Goal: Communication & Community: Ask a question

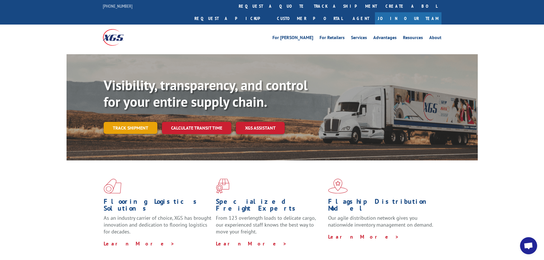
click at [139, 122] on link "Track shipment" at bounding box center [131, 128] width 54 height 12
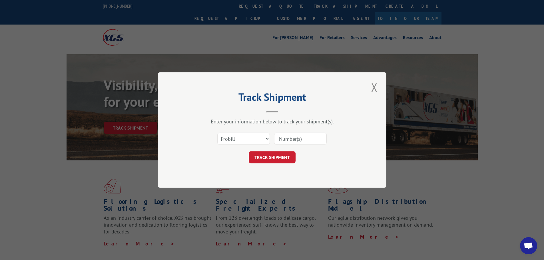
click at [288, 137] on input at bounding box center [300, 139] width 53 height 12
paste input "17508128"
type input "17508128"
click at [283, 160] on button "TRACK SHIPMENT" at bounding box center [272, 157] width 47 height 12
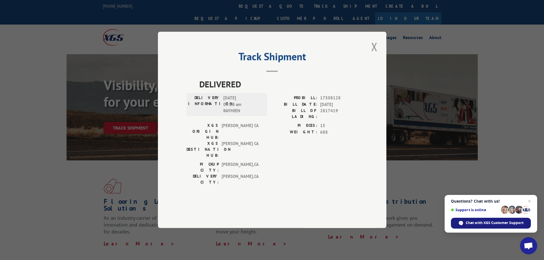
click at [484, 223] on span "Chat with XGS Customer Support" at bounding box center [494, 222] width 58 height 5
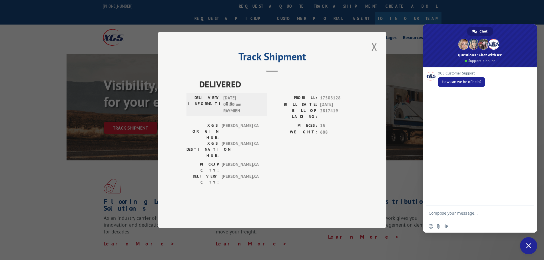
click at [453, 216] on textarea "Compose your message..." at bounding box center [473, 213] width 91 height 14
type textarea "Hello"
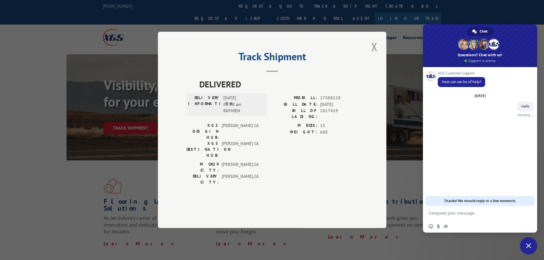
paste textarea "17508128"
type textarea "17508128"
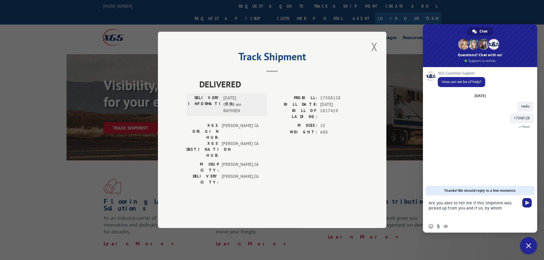
type textarea "Are you able to tell me if this shipment was picked up from you and if so, by w…"
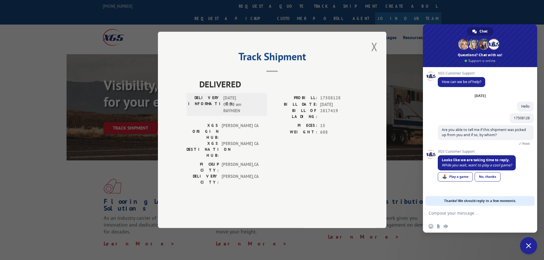
scroll to position [7, 0]
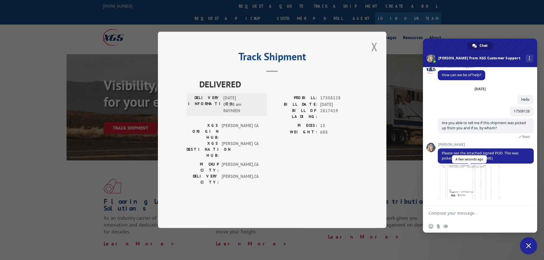
click at [467, 191] on span at bounding box center [468, 182] width 63 height 34
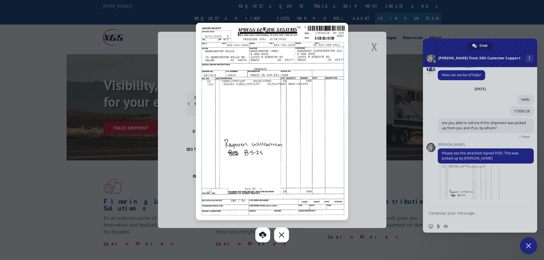
click at [469, 213] on div at bounding box center [272, 130] width 544 height 260
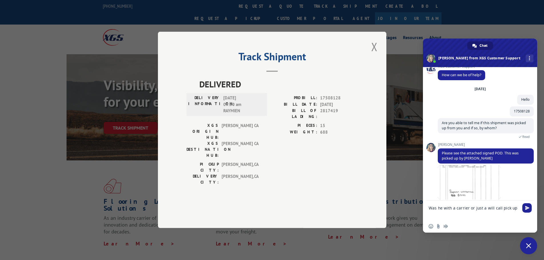
type textarea "Was he with a carrier or just a will call pick up?"
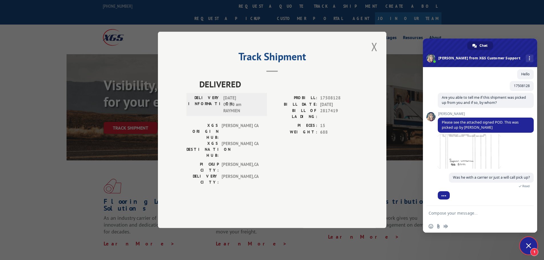
scroll to position [46, 0]
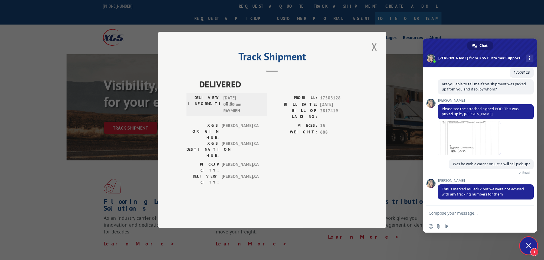
click at [462, 213] on textarea "Compose your message..." at bounding box center [473, 213] width 91 height 14
type textarea "T"
click at [478, 142] on span at bounding box center [468, 138] width 63 height 34
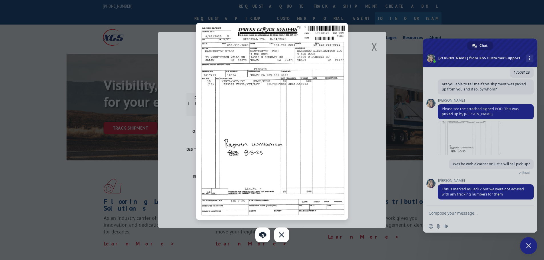
click at [476, 207] on div at bounding box center [272, 130] width 544 height 260
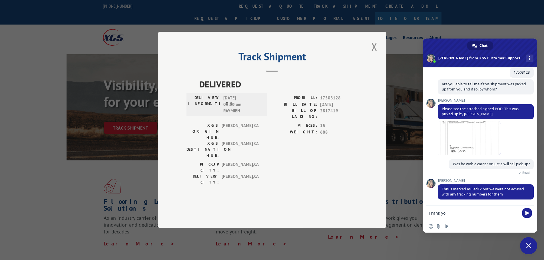
type textarea "Thank you"
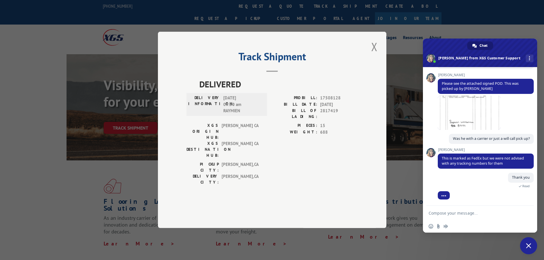
scroll to position [112, 0]
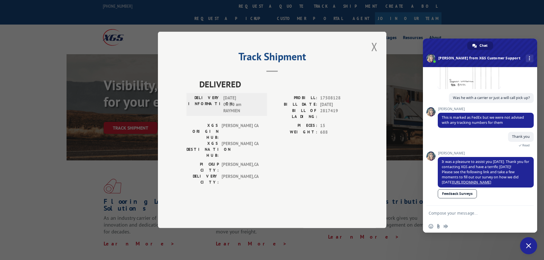
click at [467, 212] on textarea "Compose your message..." at bounding box center [473, 213] width 91 height 14
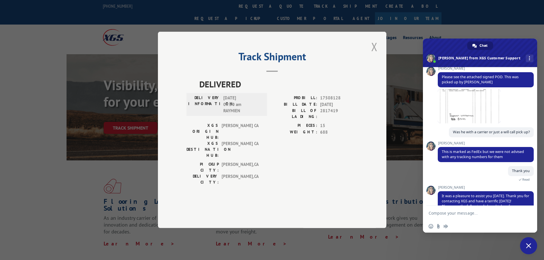
click at [376, 55] on button "Close modal" at bounding box center [374, 47] width 10 height 16
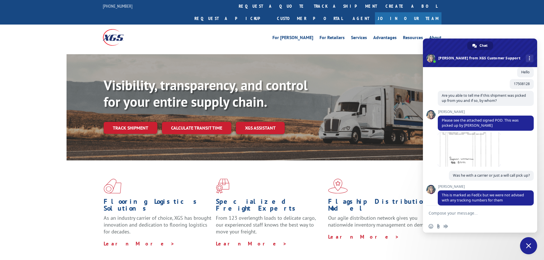
scroll to position [0, 0]
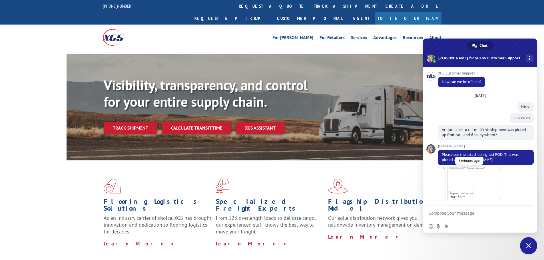
click at [460, 189] on span at bounding box center [468, 184] width 63 height 34
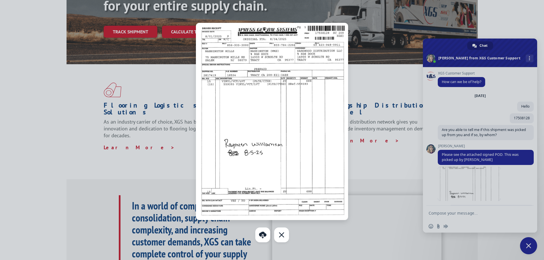
scroll to position [114, 0]
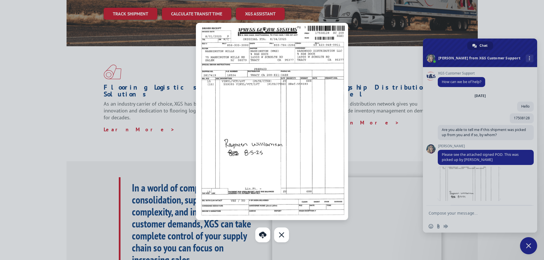
click at [466, 219] on div at bounding box center [272, 130] width 544 height 260
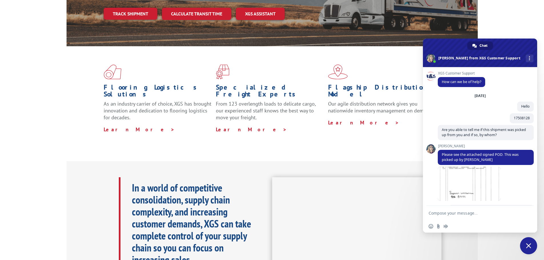
click at [469, 215] on textarea "Compose your message..." at bounding box center [473, 213] width 91 height 14
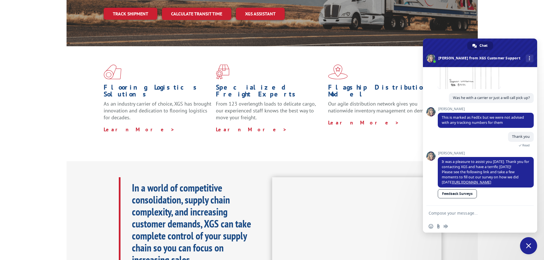
click at [462, 210] on textarea "Compose your message..." at bounding box center [473, 213] width 91 height 14
type textarea "Question. Is that POD the only paperwork that was tendered to the carrier?"
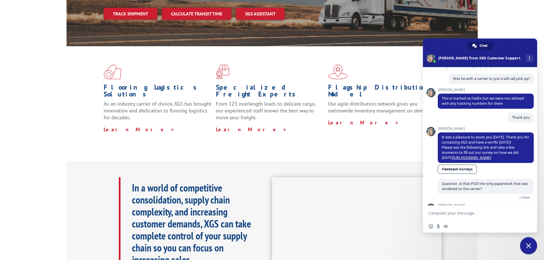
scroll to position [161, 0]
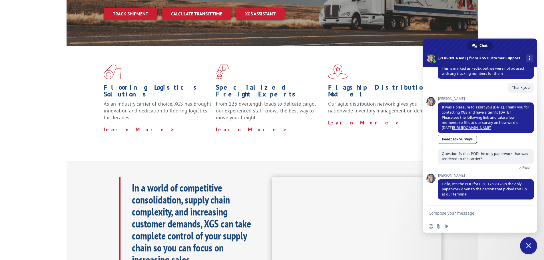
click at [459, 213] on textarea "Compose your message..." at bounding box center [473, 213] width 91 height 14
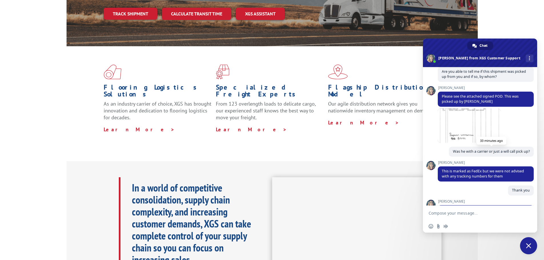
scroll to position [24, 0]
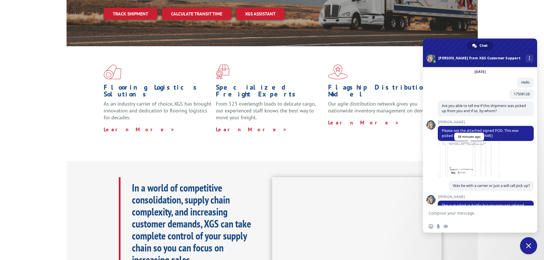
click at [471, 157] on span at bounding box center [468, 160] width 63 height 34
click at [470, 156] on span at bounding box center [468, 160] width 63 height 34
